Goal: Use online tool/utility

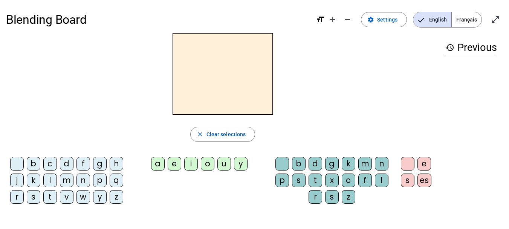
click at [472, 15] on span "Français" at bounding box center [466, 19] width 30 height 15
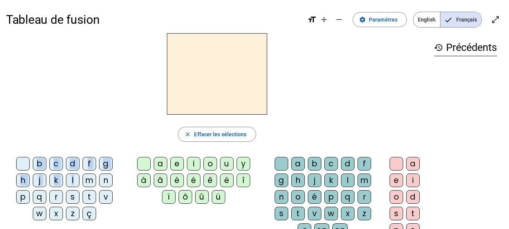
drag, startPoint x: 74, startPoint y: 179, endPoint x: 204, endPoint y: 76, distance: 165.9
click at [204, 76] on div "close [PERSON_NAME] les sélections b c d f g h j k l m n p q r s t v w x z ç a …" at bounding box center [217, 154] width 422 height 242
click at [108, 122] on div "close [PERSON_NAME] les sélections b c d f g h j k l m n p q r s t v w x z ç a …" at bounding box center [217, 154] width 422 height 242
click at [74, 181] on div "l" at bounding box center [73, 180] width 14 height 14
click at [162, 166] on div "a" at bounding box center [161, 164] width 14 height 14
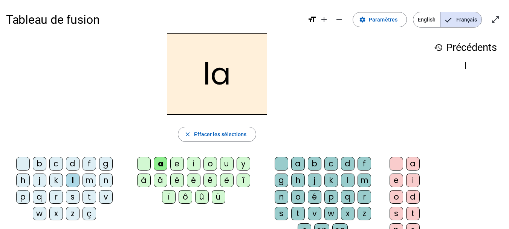
click at [179, 161] on div "e" at bounding box center [177, 164] width 14 height 14
click at [226, 161] on div "u" at bounding box center [227, 164] width 14 height 14
click at [466, 89] on div "l" at bounding box center [465, 89] width 63 height 9
click at [437, 46] on mat-icon "history" at bounding box center [438, 47] width 9 height 9
click at [312, 23] on mat-icon "format_size" at bounding box center [311, 19] width 9 height 9
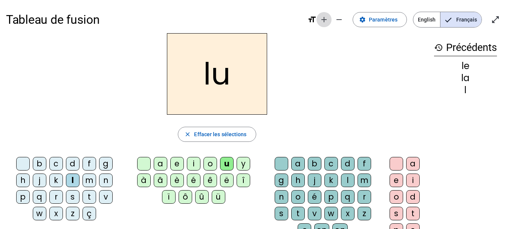
click at [328, 18] on mat-icon "add" at bounding box center [323, 19] width 9 height 9
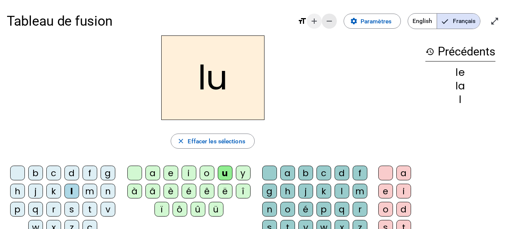
click at [328, 18] on mat-icon "remove" at bounding box center [329, 21] width 9 height 9
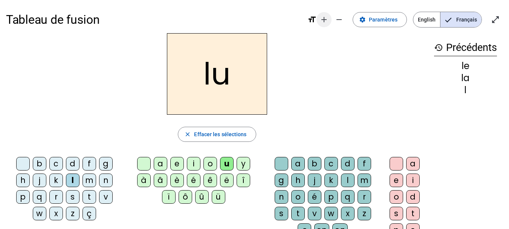
click at [328, 18] on mat-icon "add" at bounding box center [323, 19] width 9 height 9
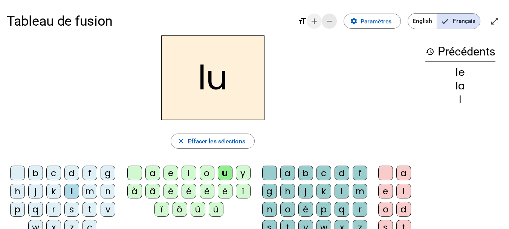
click at [328, 18] on mat-icon "remove" at bounding box center [329, 21] width 9 height 9
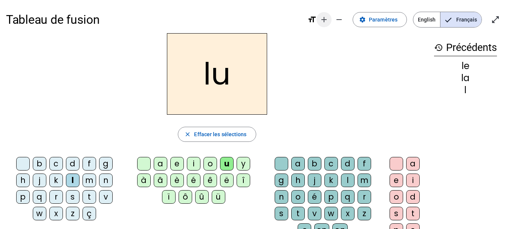
click at [328, 18] on mat-icon "add" at bounding box center [323, 19] width 9 height 9
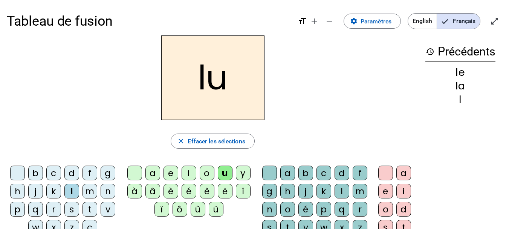
click at [82, 216] on div "t" at bounding box center [89, 208] width 15 height 15
click at [172, 174] on div "e" at bounding box center [170, 172] width 15 height 15
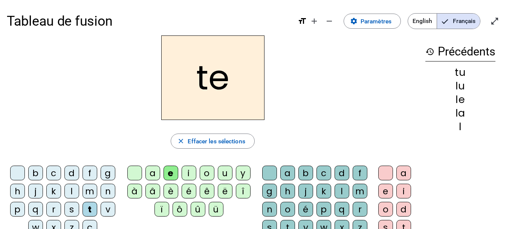
click at [153, 172] on div "a" at bounding box center [152, 172] width 15 height 15
click at [295, 172] on div "a" at bounding box center [287, 172] width 15 height 15
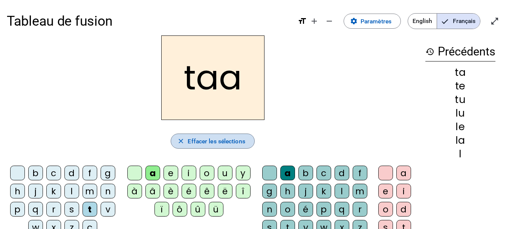
click at [216, 145] on span "Effacer les sélections" at bounding box center [215, 141] width 57 height 10
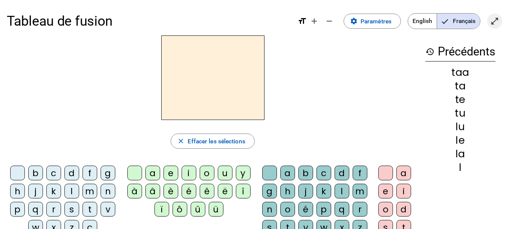
click at [498, 19] on mat-icon "open_in_full" at bounding box center [494, 21] width 9 height 9
